Goal: Learn about a topic: Learn about a topic

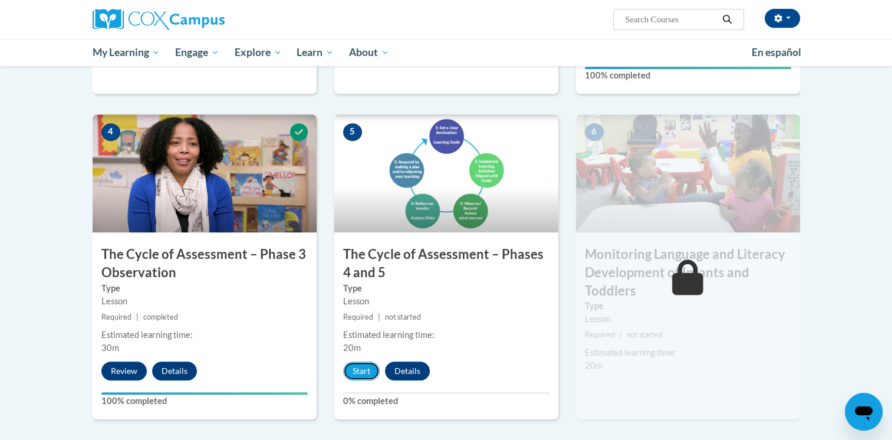
click at [354, 374] on button "Start" at bounding box center [361, 370] width 37 height 19
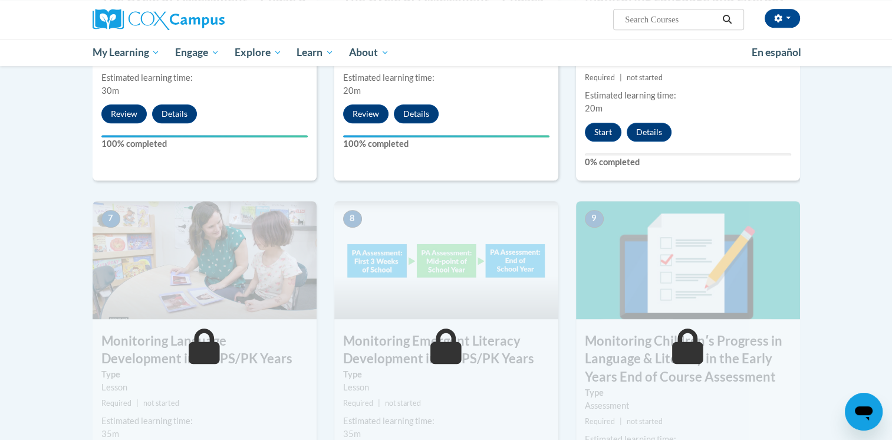
scroll to position [757, 0]
